Goal: Task Accomplishment & Management: Use online tool/utility

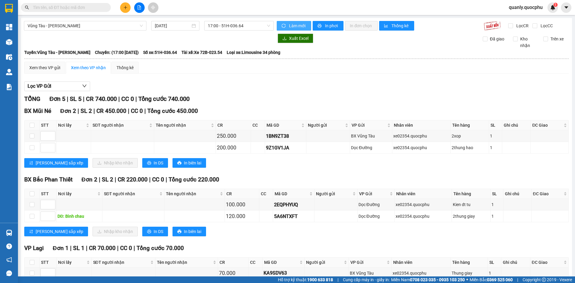
click at [300, 28] on span "Làm mới" at bounding box center [297, 25] width 17 height 7
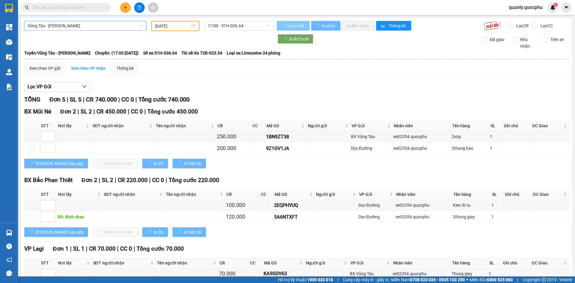
click at [77, 26] on span "Vũng Tàu - [PERSON_NAME]" at bounding box center [85, 25] width 115 height 9
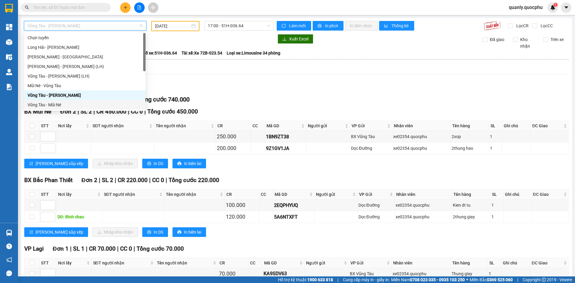
drag, startPoint x: 51, startPoint y: 105, endPoint x: 125, endPoint y: 38, distance: 100.0
click at [51, 105] on div "Vũng Tàu - Mũi Né" at bounding box center [85, 104] width 114 height 7
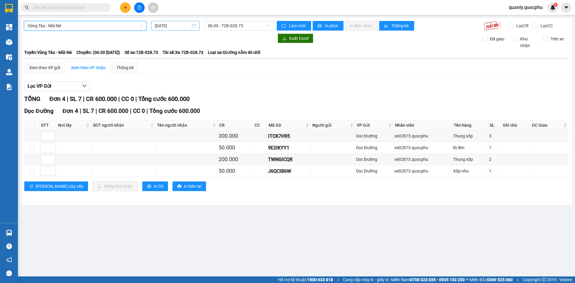
click at [180, 29] on input "[DATE]" at bounding box center [173, 25] width 36 height 7
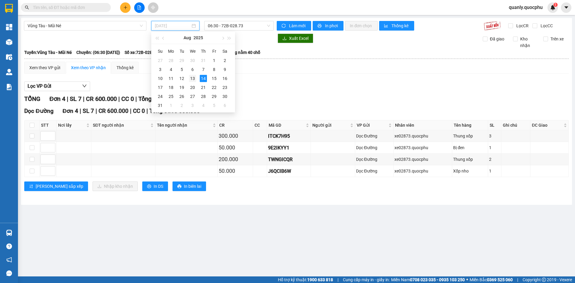
click at [194, 79] on div "13" at bounding box center [192, 78] width 7 height 7
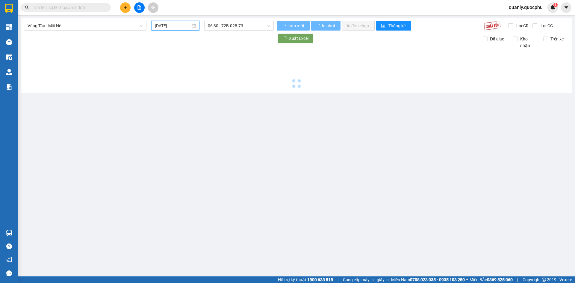
type input "[DATE]"
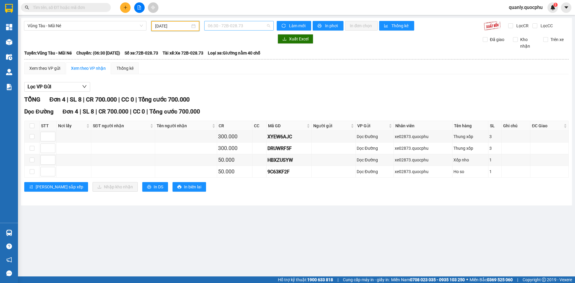
click at [246, 28] on span "06:30 - 72B-028.73" at bounding box center [239, 25] width 62 height 9
click at [227, 57] on div "12:30 - 72E-006.83" at bounding box center [231, 57] width 47 height 7
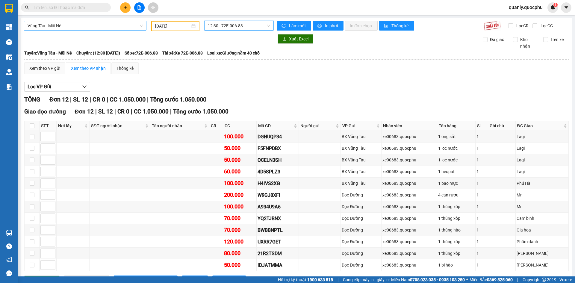
click at [101, 22] on span "Vũng Tàu - Mũi Né" at bounding box center [85, 25] width 115 height 9
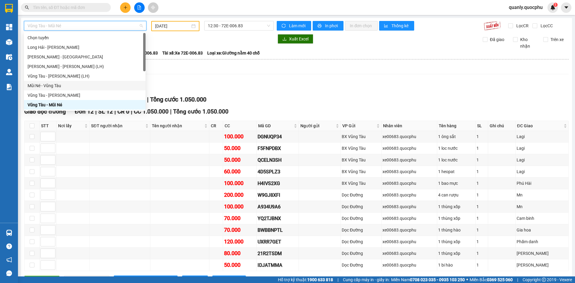
click at [56, 85] on div "Mũi Né - Vũng Tàu" at bounding box center [85, 85] width 114 height 7
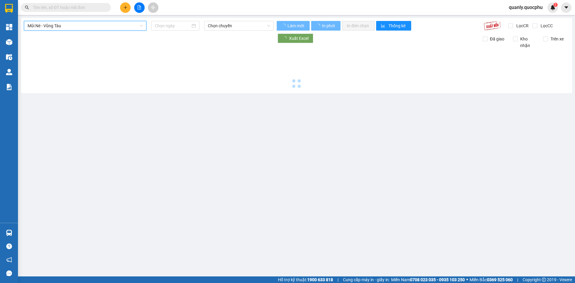
type input "[DATE]"
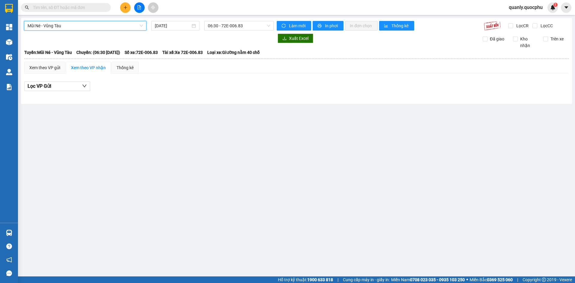
click at [70, 26] on span "Mũi Né - Vũng Tàu" at bounding box center [85, 25] width 115 height 9
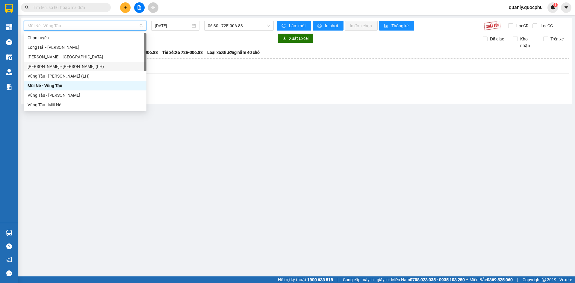
click at [63, 64] on div "[PERSON_NAME] - [PERSON_NAME] (LH)" at bounding box center [85, 66] width 115 height 7
type input "[DATE]"
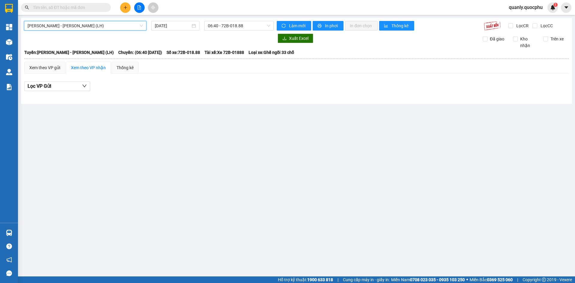
click at [113, 23] on span "[PERSON_NAME] - [PERSON_NAME] (LH)" at bounding box center [85, 25] width 115 height 9
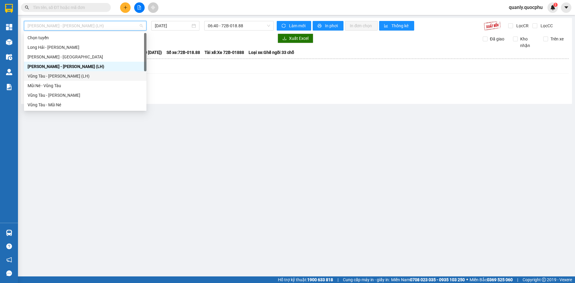
click at [68, 73] on div "Vũng Tàu - [PERSON_NAME] (LH)" at bounding box center [85, 76] width 115 height 7
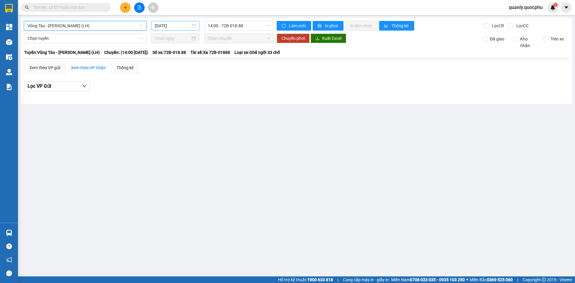
click at [188, 27] on input "[DATE]" at bounding box center [173, 25] width 36 height 7
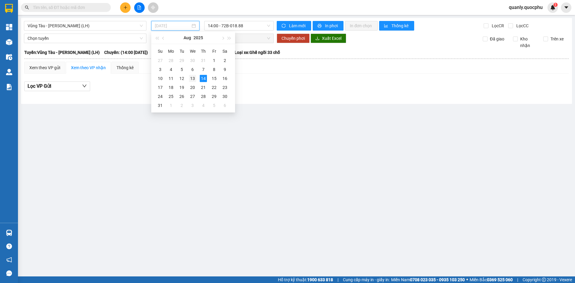
click at [191, 78] on div "13" at bounding box center [192, 78] width 7 height 7
type input "[DATE]"
